Goal: Find specific page/section: Find specific page/section

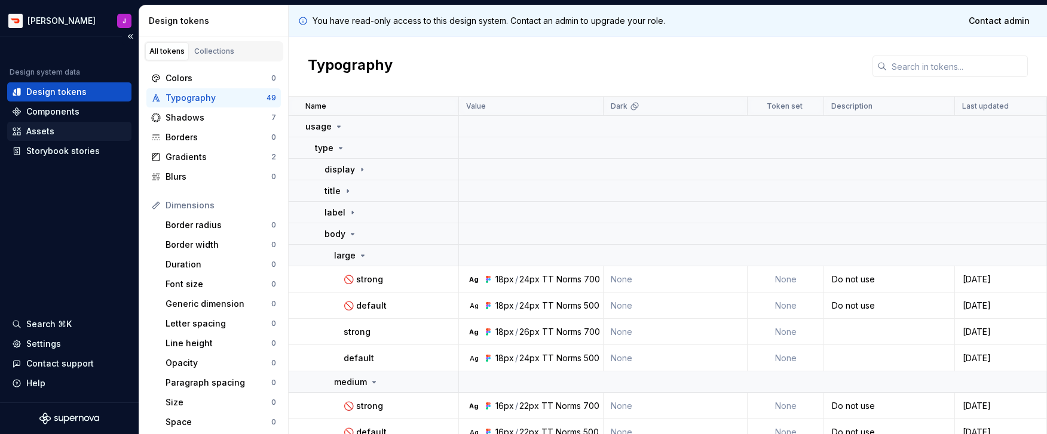
scroll to position [75, 0]
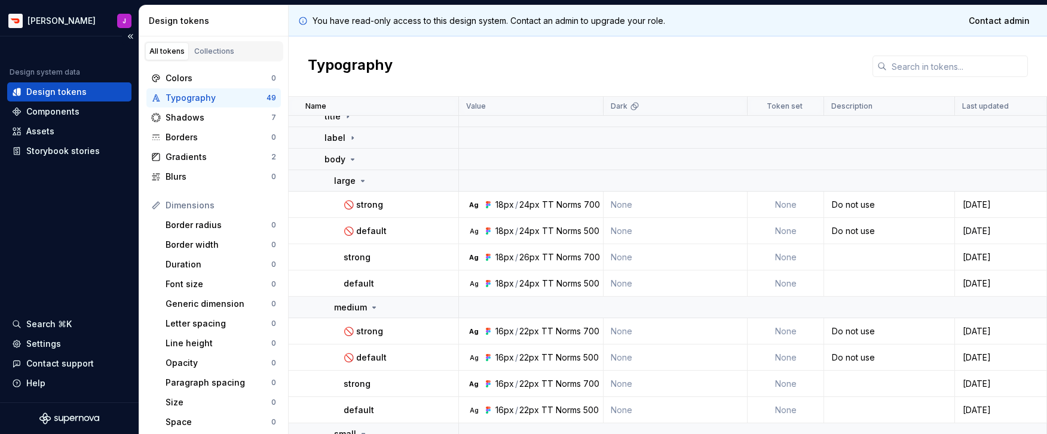
click at [71, 72] on div "Design system data" at bounding box center [45, 73] width 71 height 10
click at [87, 118] on div "Components" at bounding box center [69, 111] width 124 height 19
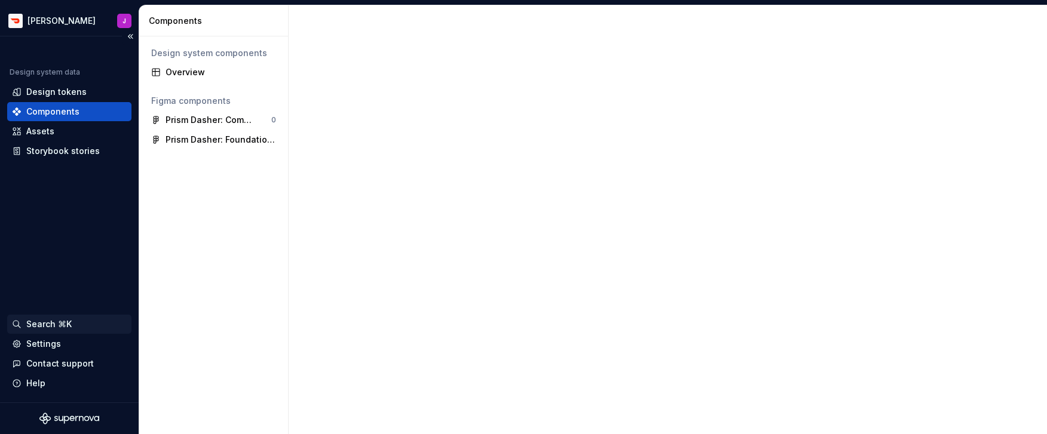
click at [68, 323] on div "Search ⌘K" at bounding box center [48, 324] width 45 height 12
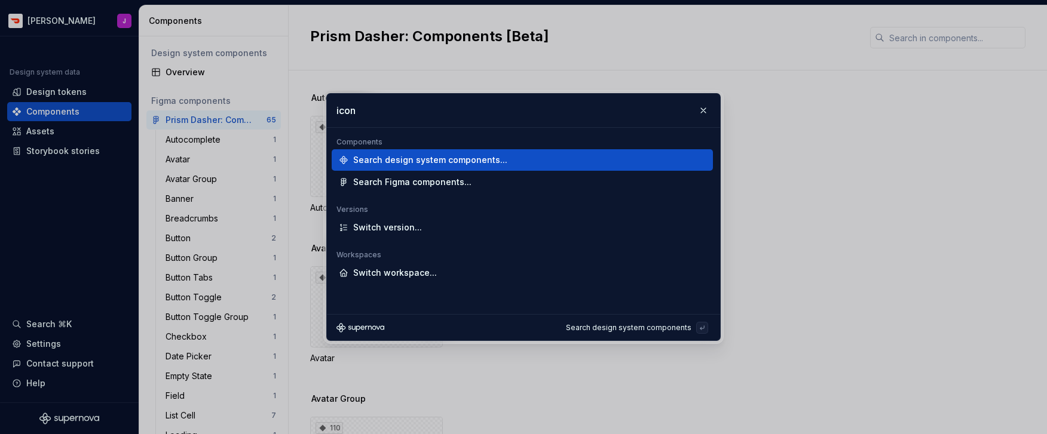
type input "icons"
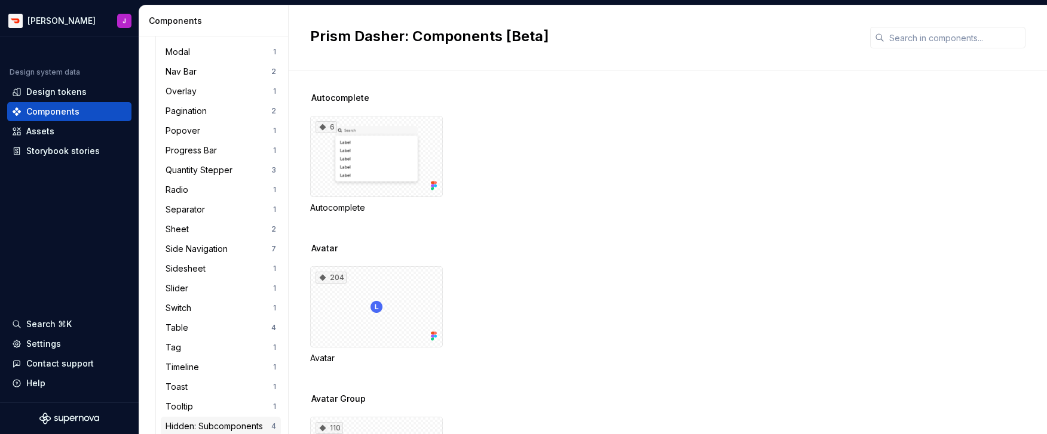
scroll to position [553, 0]
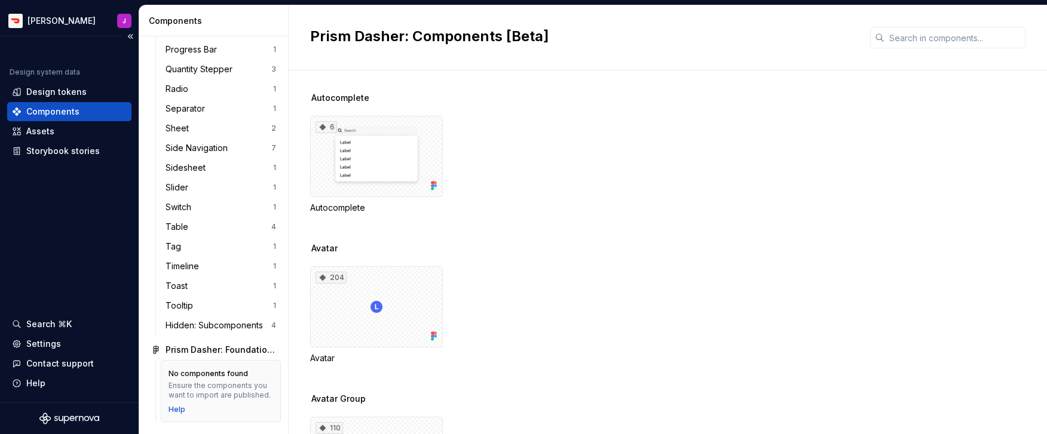
click at [62, 69] on div "Design system data" at bounding box center [45, 73] width 71 height 10
click at [47, 94] on div "Design tokens" at bounding box center [56, 92] width 60 height 12
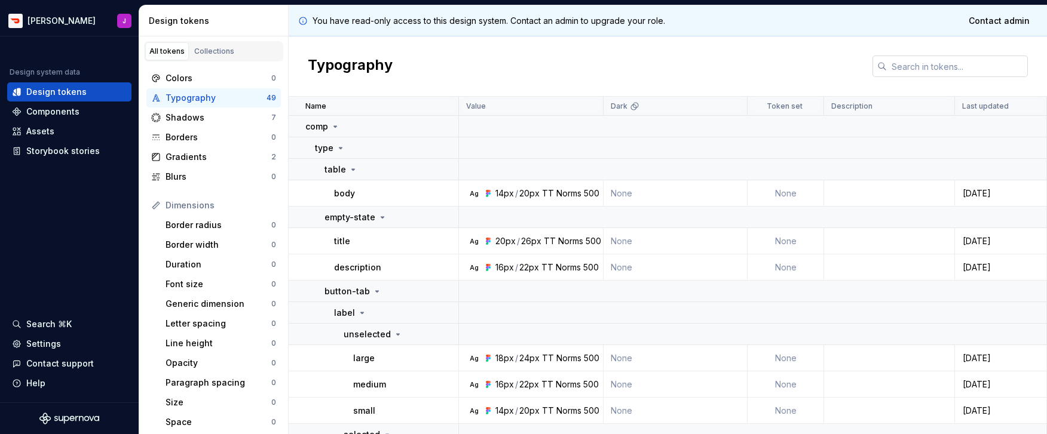
click at [1004, 55] on div "Typography" at bounding box center [668, 66] width 758 height 60
click at [972, 60] on input "text" at bounding box center [957, 67] width 141 height 22
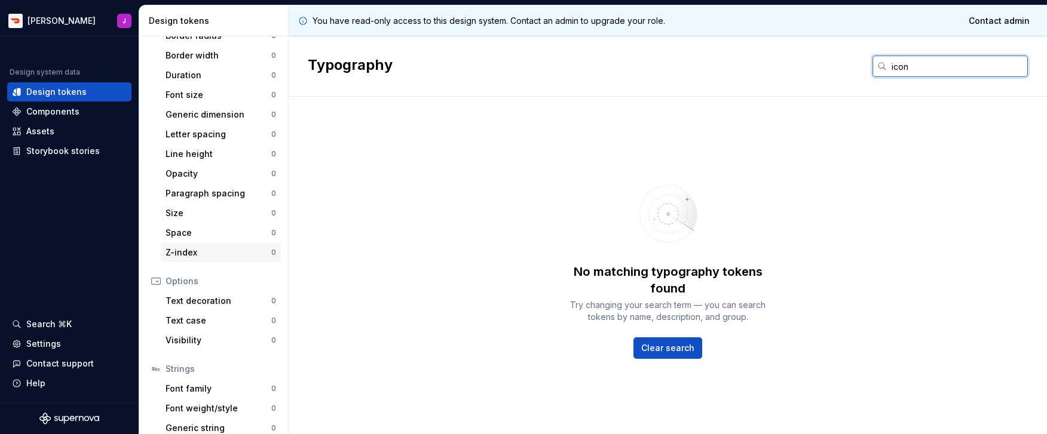
scroll to position [220, 0]
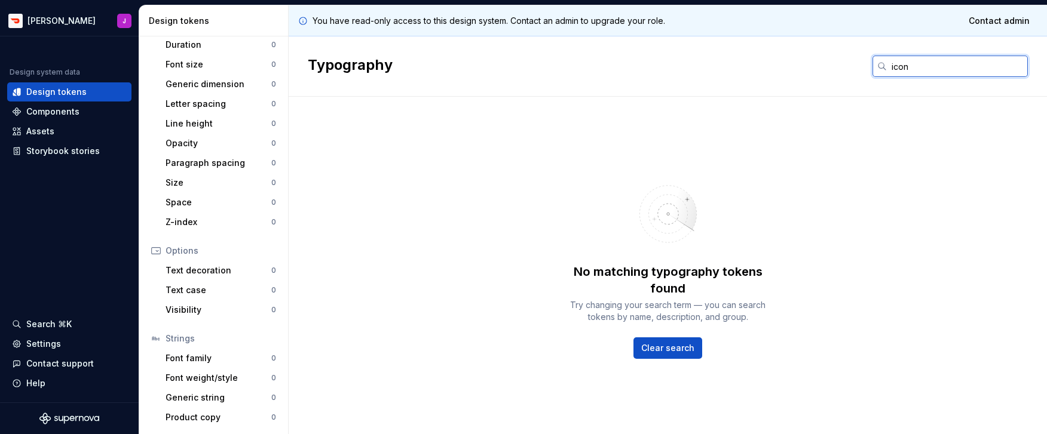
type input "icon"
